Goal: Navigation & Orientation: Find specific page/section

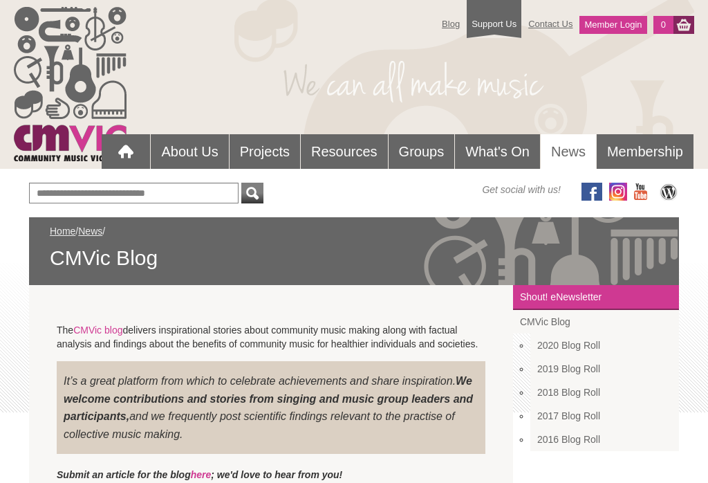
click at [505, 156] on link "What's On" at bounding box center [497, 151] width 85 height 35
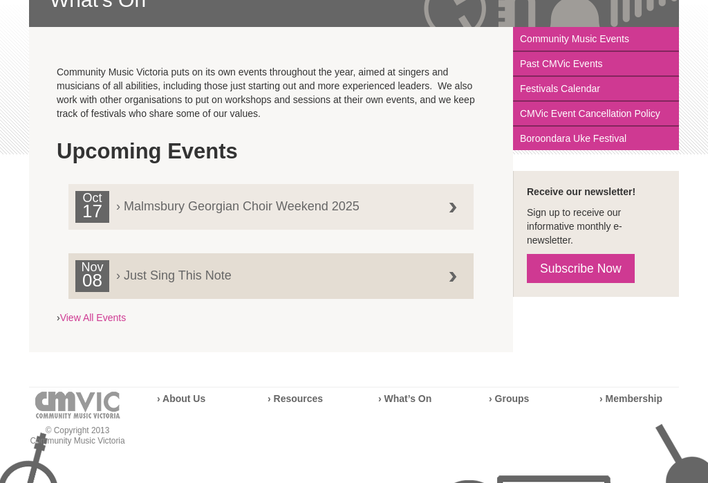
scroll to position [252, 0]
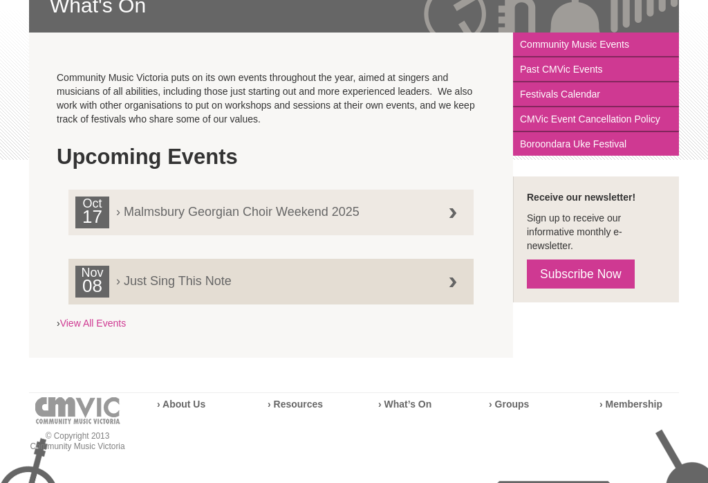
click at [461, 212] on div at bounding box center [453, 214] width 28 height 28
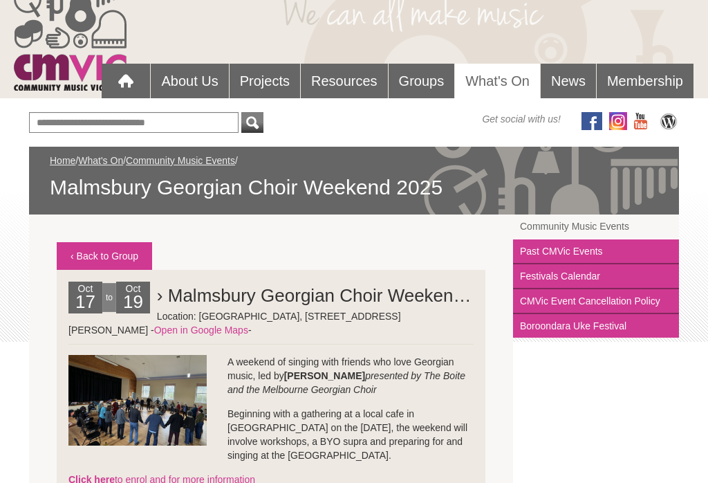
scroll to position [28, 0]
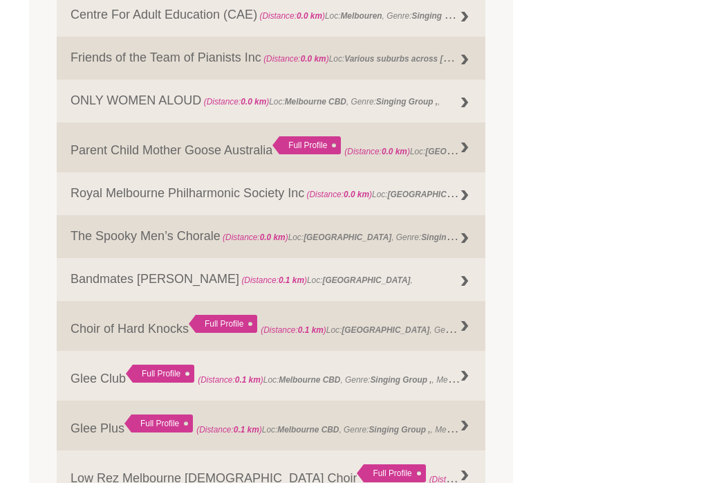
scroll to position [709, 0]
click at [465, 335] on div at bounding box center [465, 327] width 28 height 28
